Goal: Transaction & Acquisition: Purchase product/service

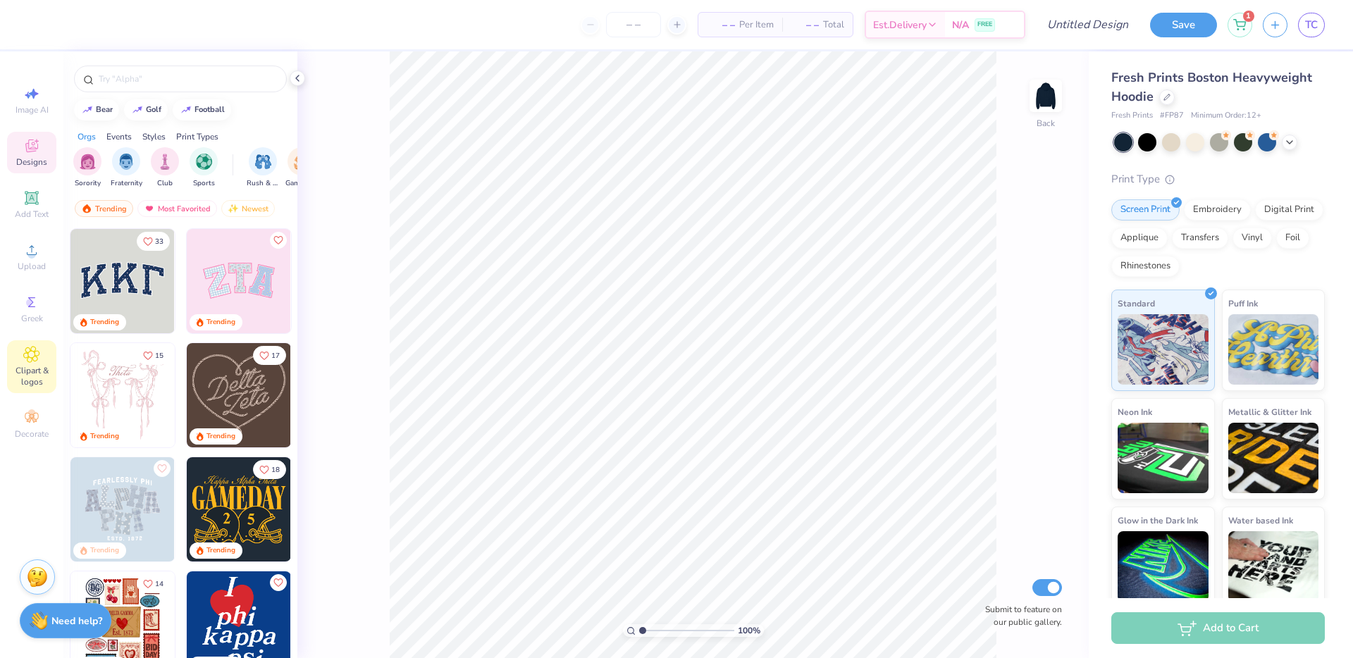
click at [31, 358] on icon at bounding box center [31, 354] width 16 height 17
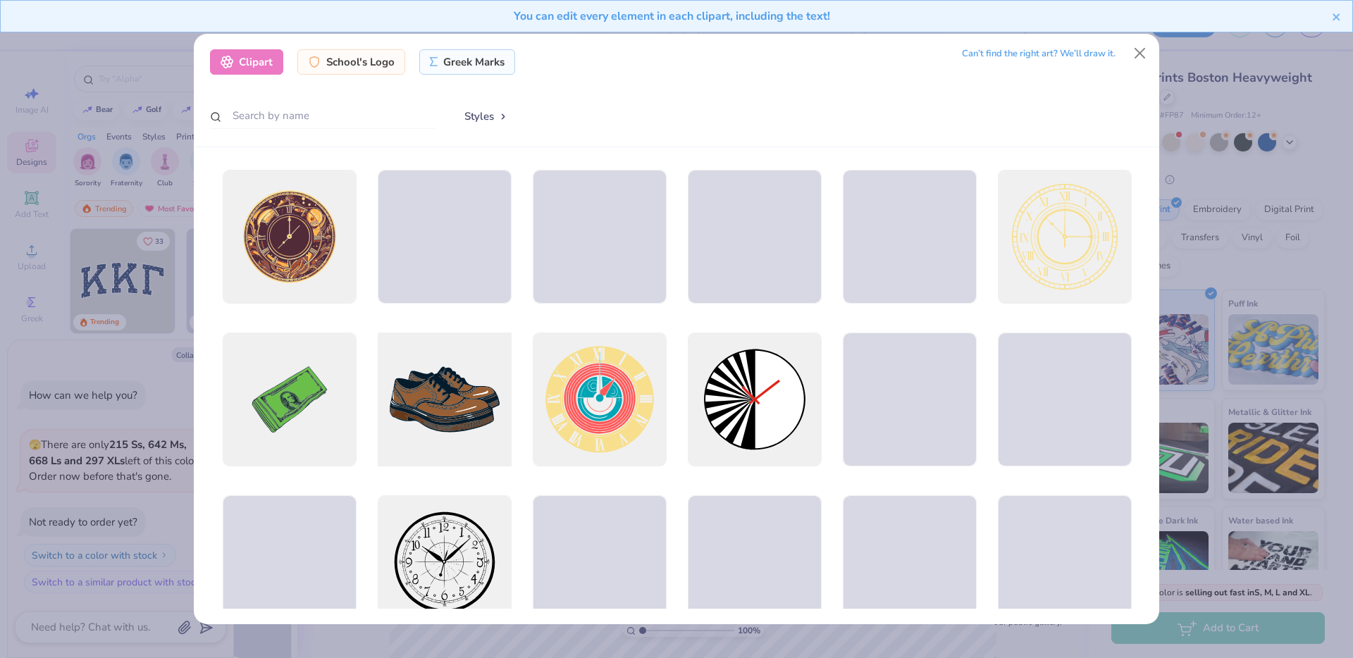
click at [408, 378] on div at bounding box center [444, 399] width 147 height 147
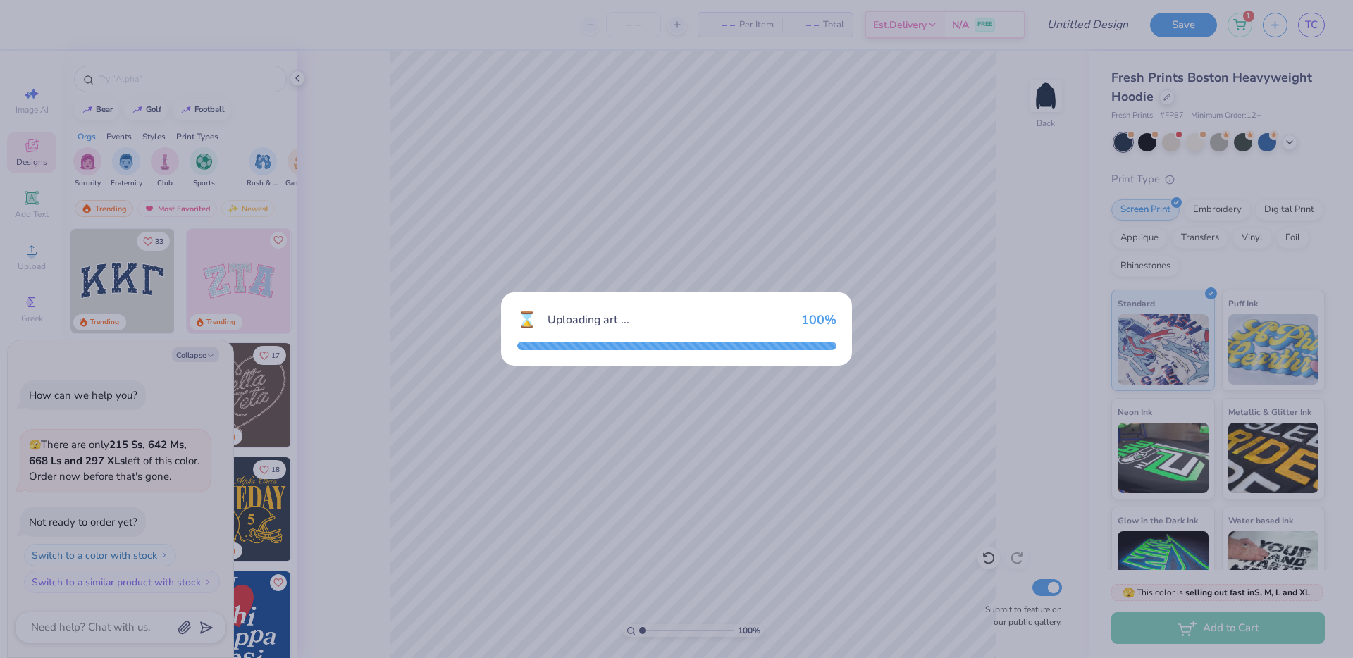
type textarea "x"
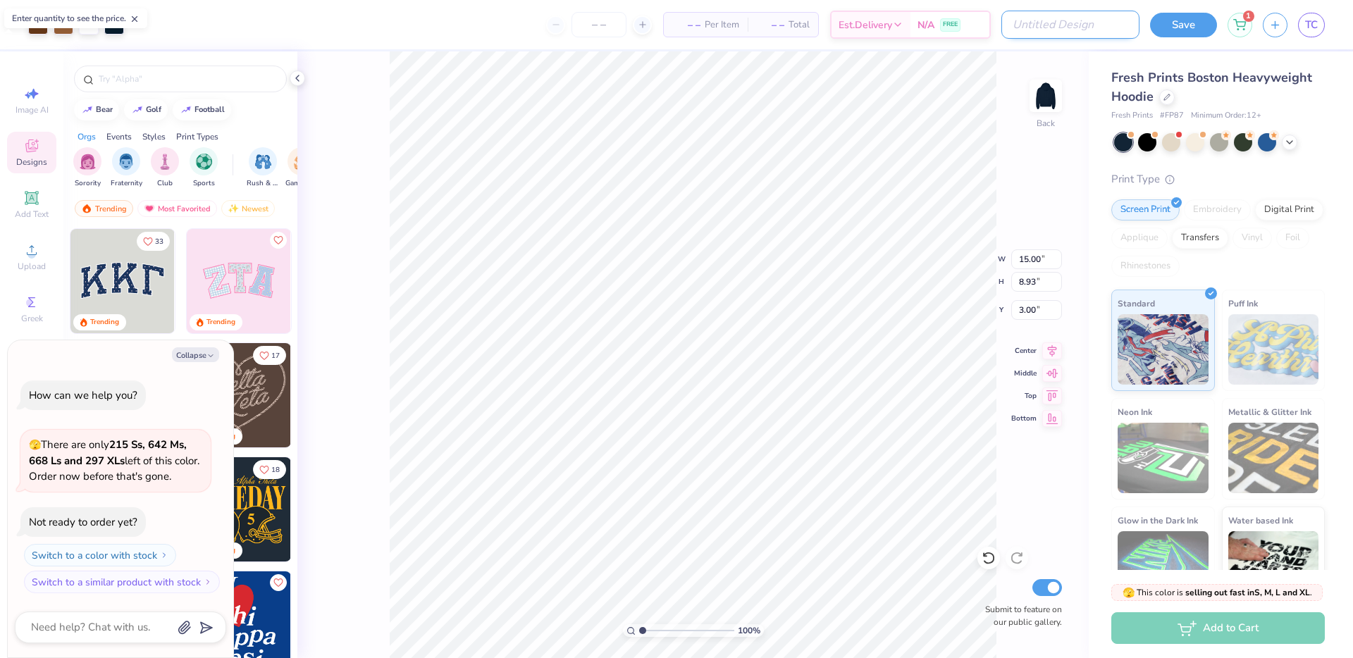
click at [1078, 16] on input "Design Title" at bounding box center [1070, 25] width 138 height 28
type input "Test Test Please Ignore"
click at [1197, 16] on button "Save" at bounding box center [1183, 23] width 67 height 25
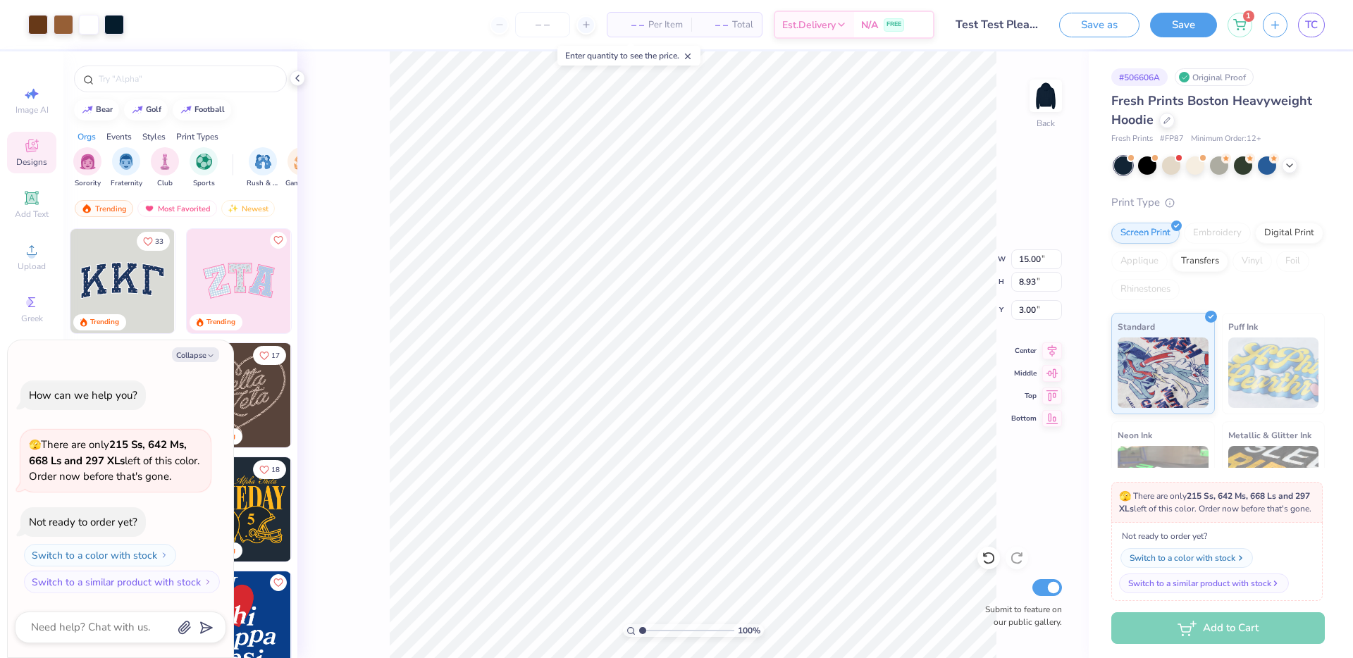
click at [1191, 564] on div "Switch to a color with stock" at bounding box center [1183, 558] width 106 height 13
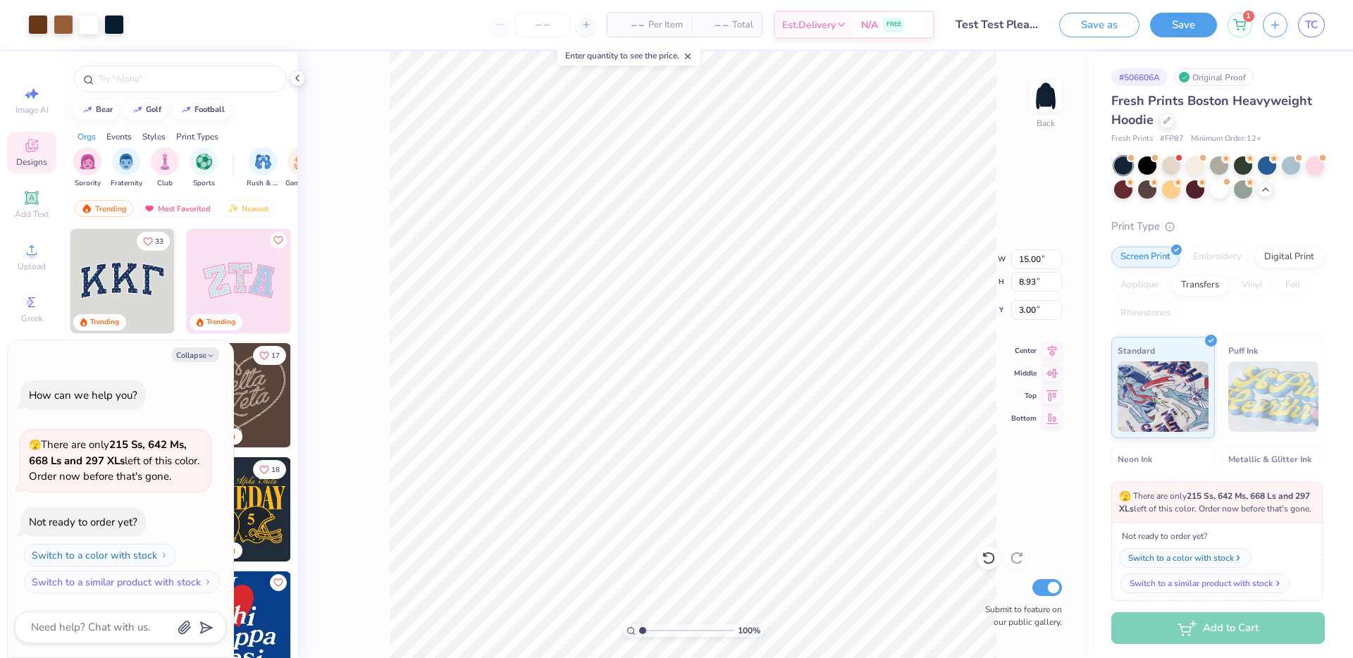
click at [1200, 593] on button "Switch to a similar product with stock" at bounding box center [1205, 584] width 170 height 20
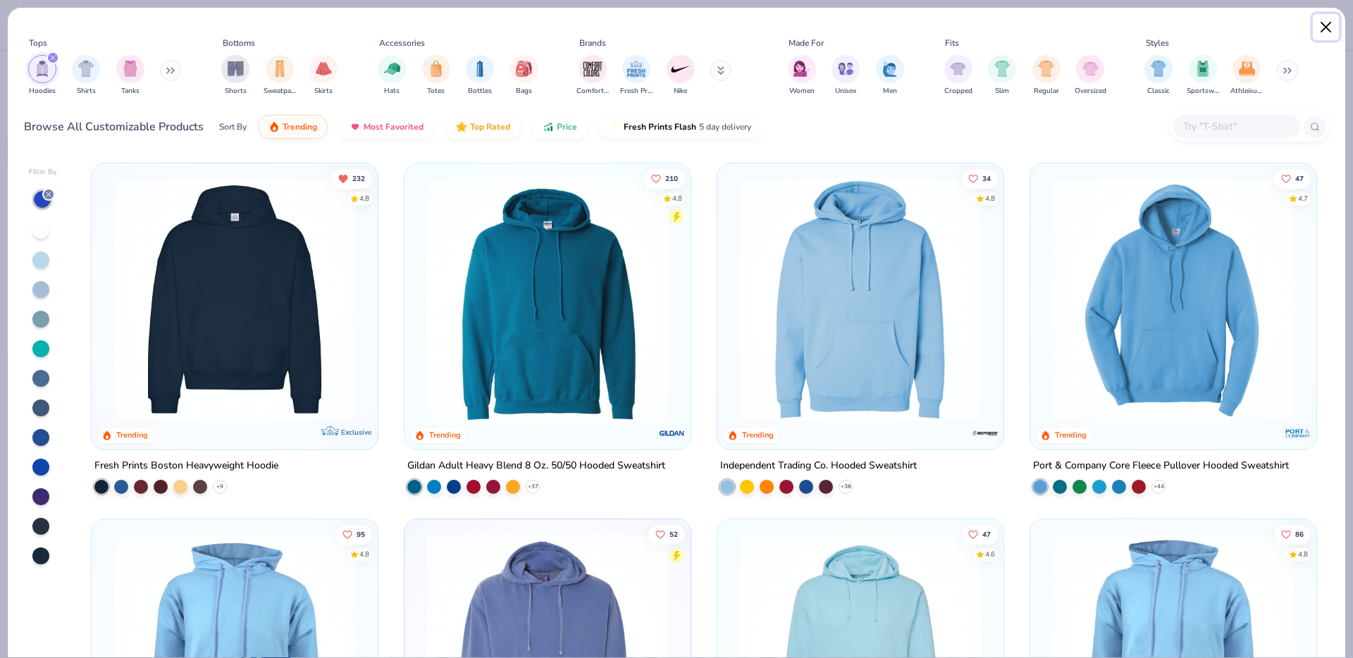
click at [1330, 21] on button "Close" at bounding box center [1326, 27] width 27 height 27
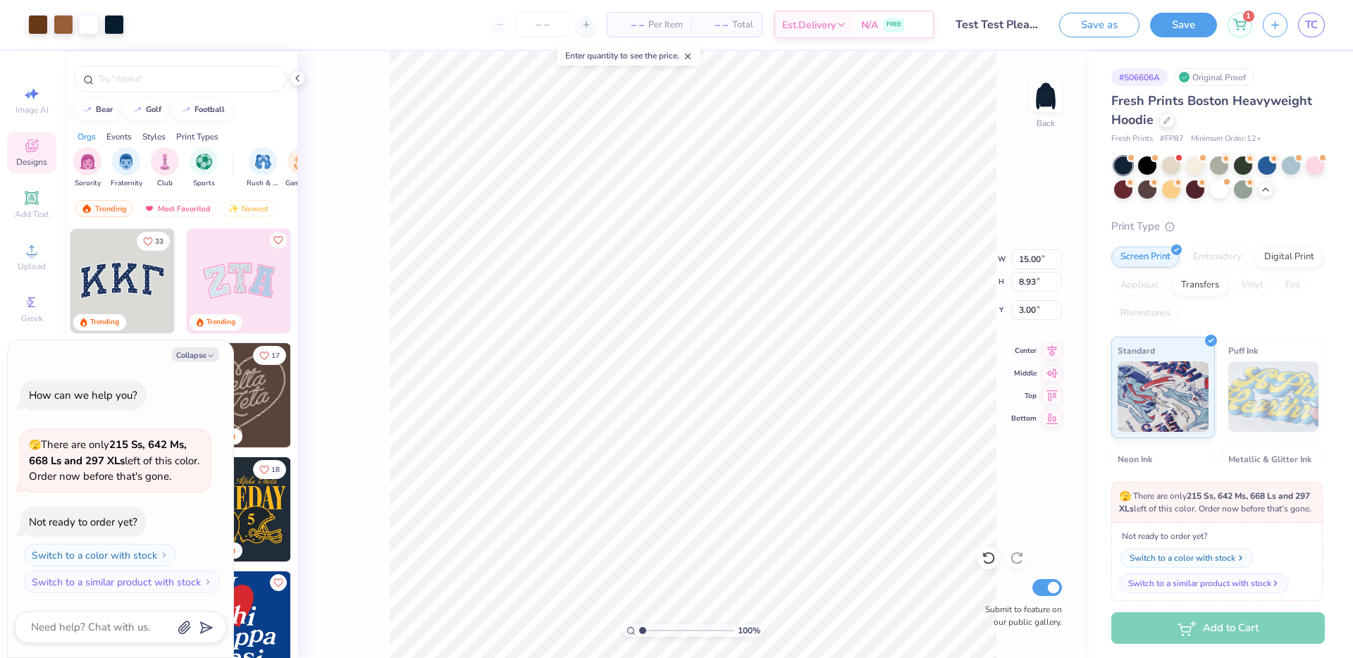
click at [1187, 564] on div "Switch to a color with stock" at bounding box center [1183, 558] width 106 height 13
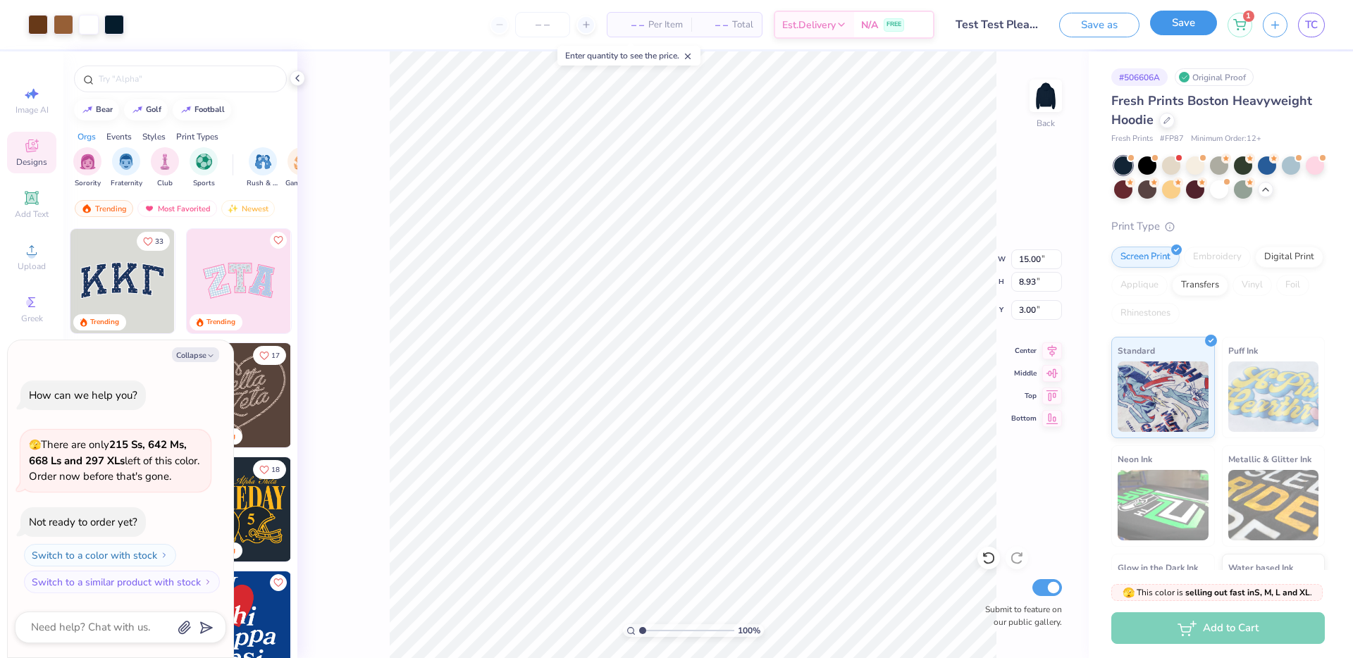
click at [1177, 27] on button "Save" at bounding box center [1183, 23] width 67 height 25
type textarea "x"
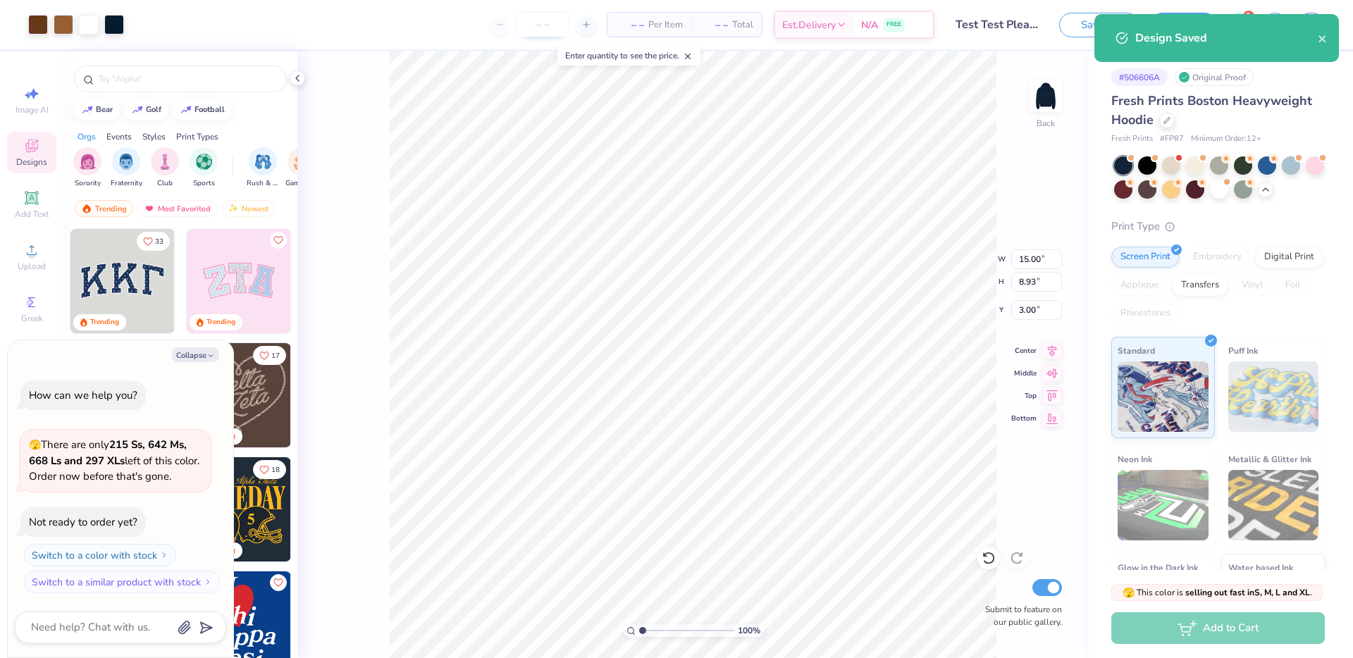
click at [546, 28] on input "number" at bounding box center [542, 24] width 55 height 25
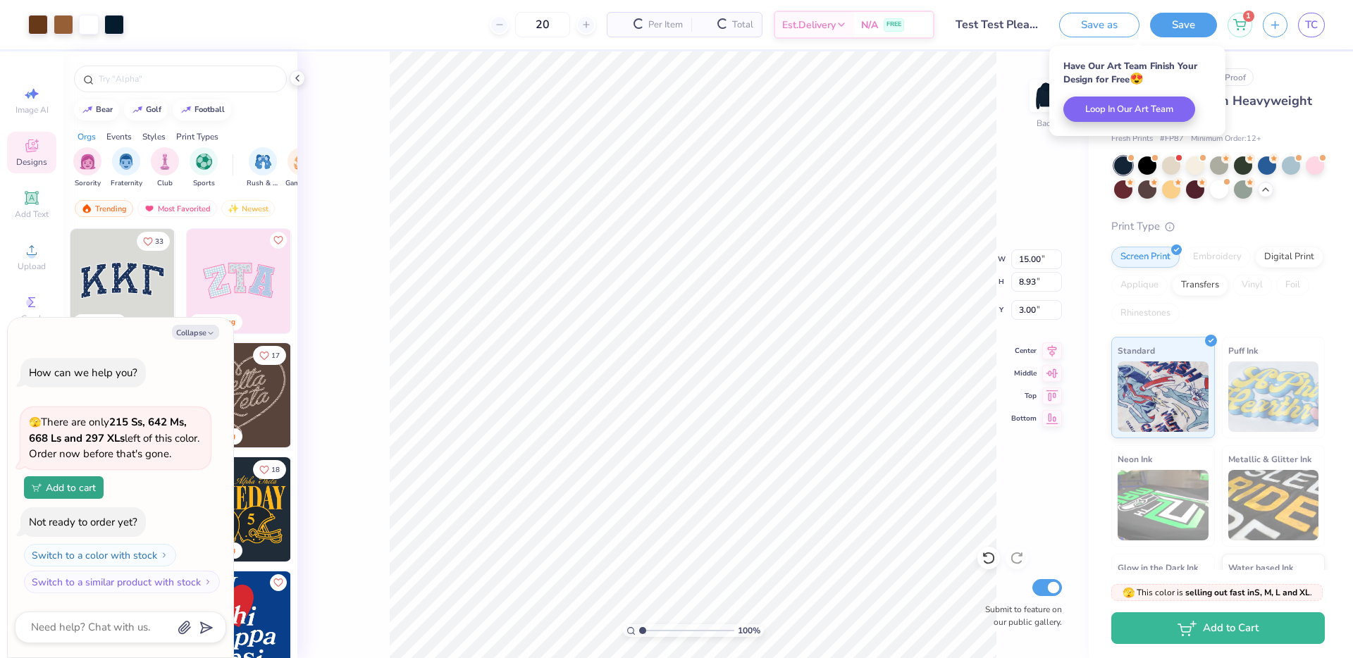
type input "20"
type textarea "x"
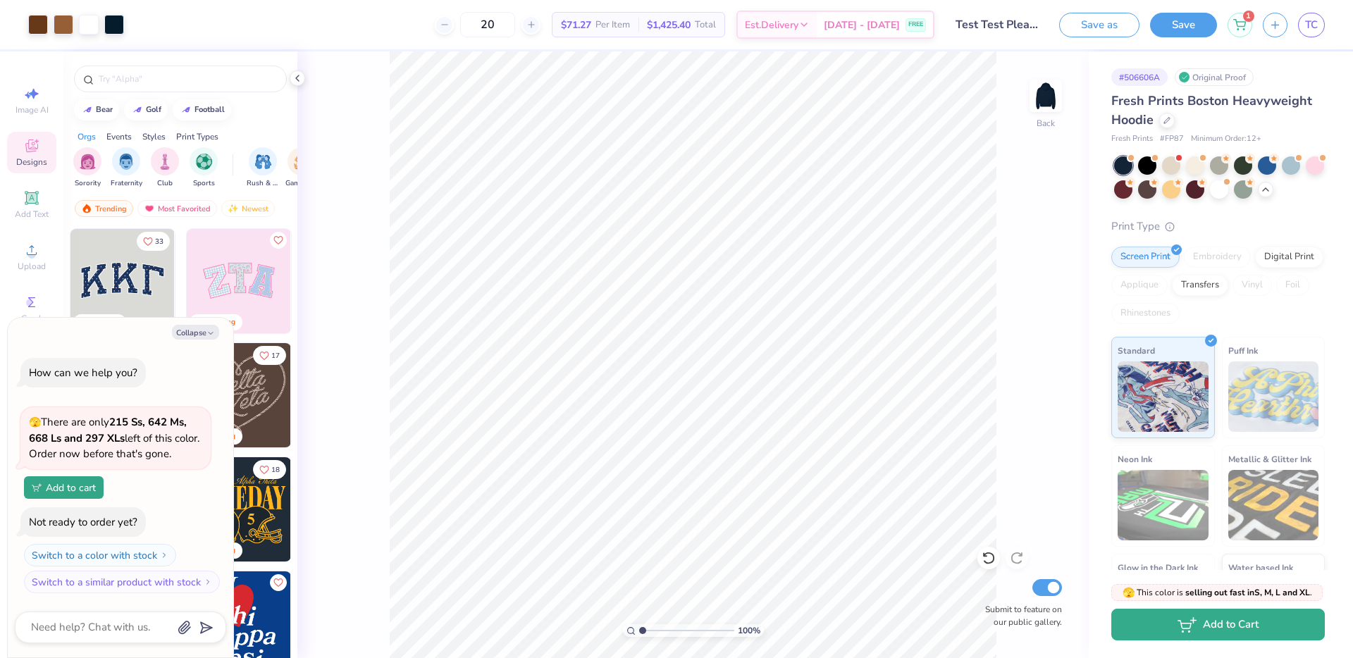
click at [1191, 629] on icon "button" at bounding box center [1187, 625] width 19 height 16
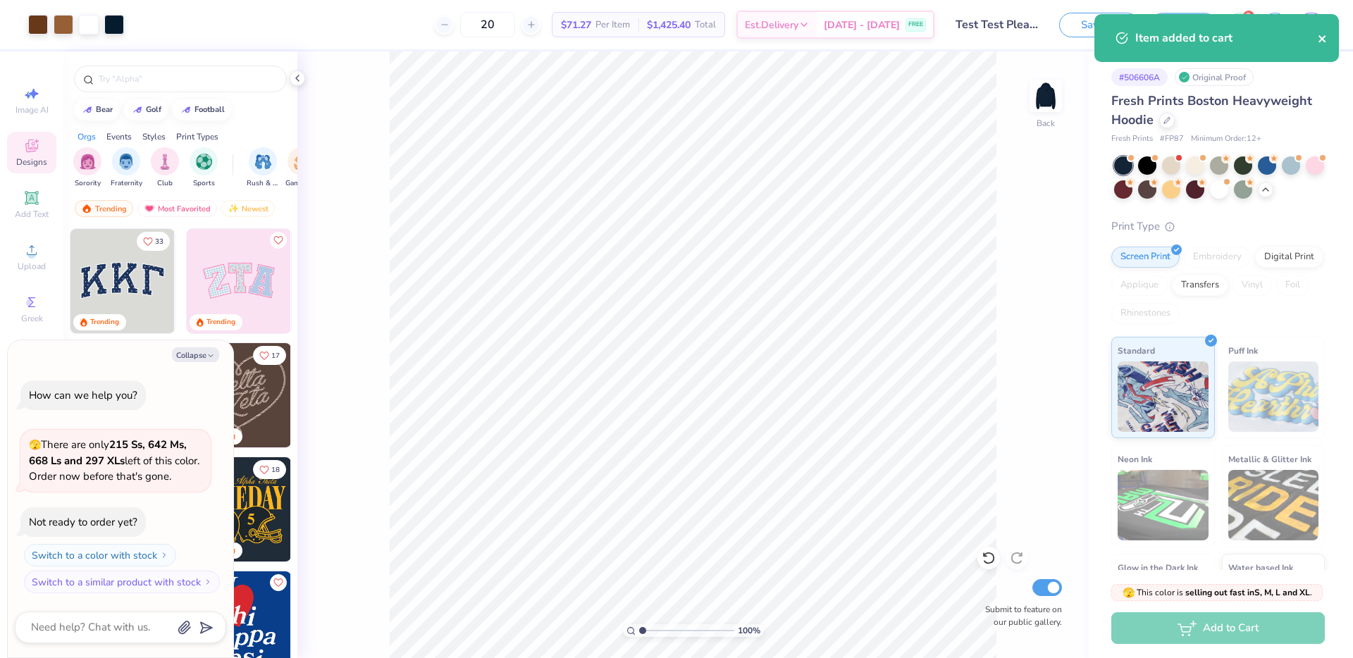
click at [1324, 37] on icon "close" at bounding box center [1323, 38] width 10 height 11
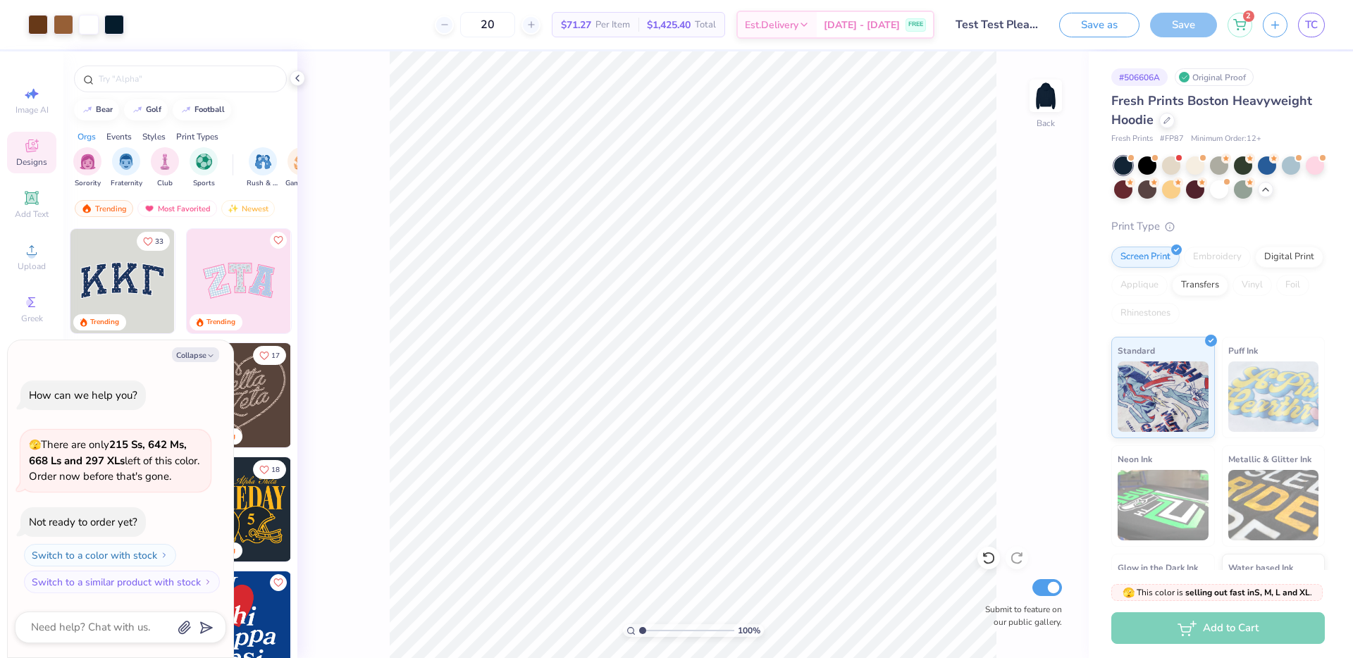
click at [1237, 27] on icon at bounding box center [1239, 24] width 13 height 11
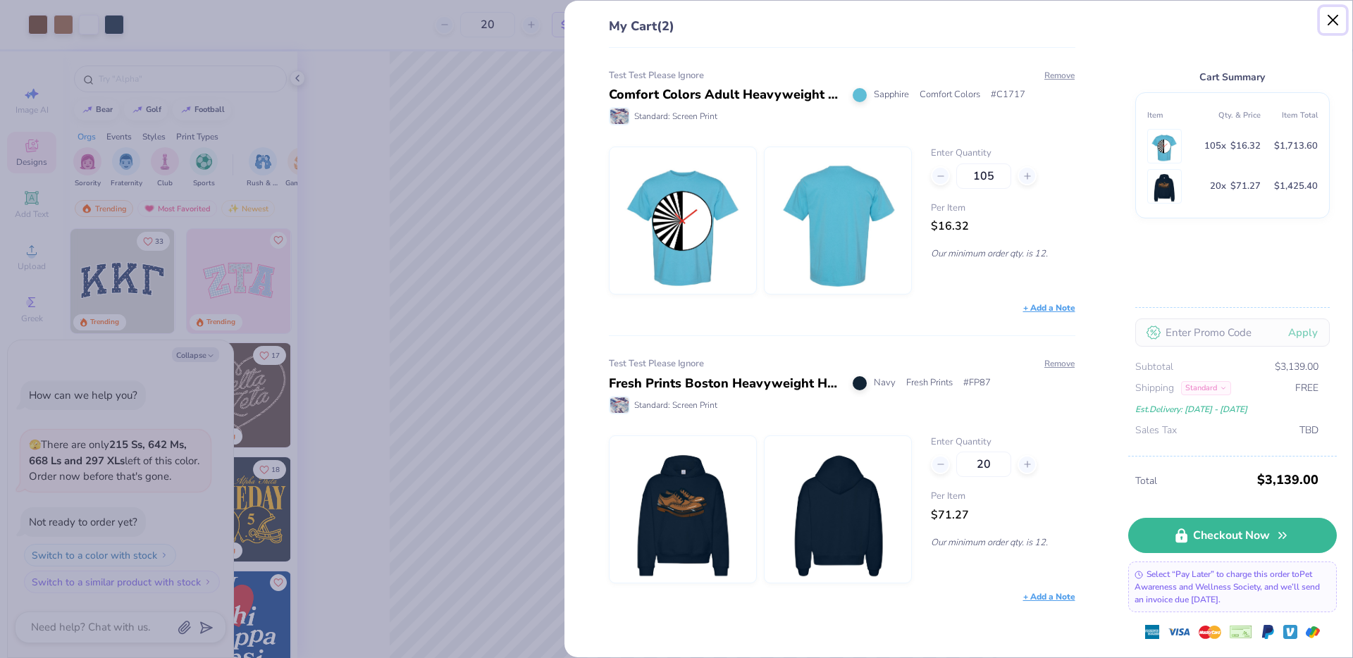
click at [1332, 15] on button "Close" at bounding box center [1333, 20] width 27 height 27
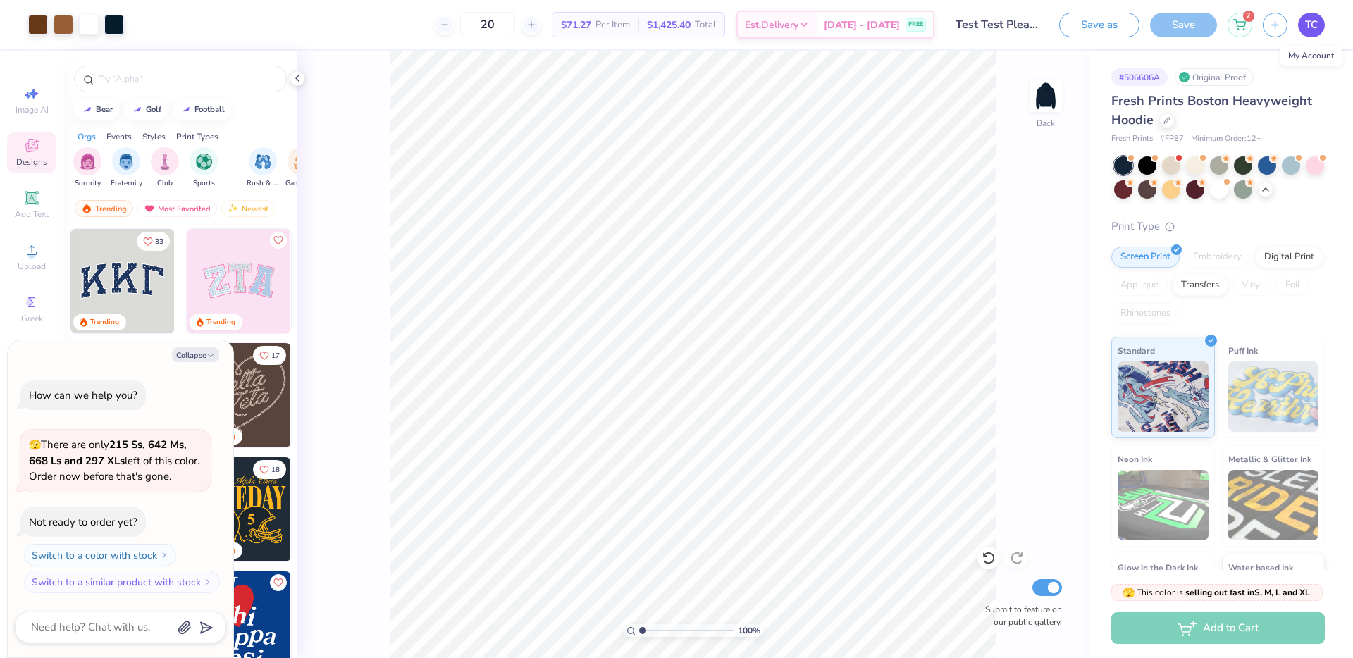
click at [1307, 18] on span "TC" at bounding box center [1311, 25] width 13 height 16
